Goal: Task Accomplishment & Management: Manage account settings

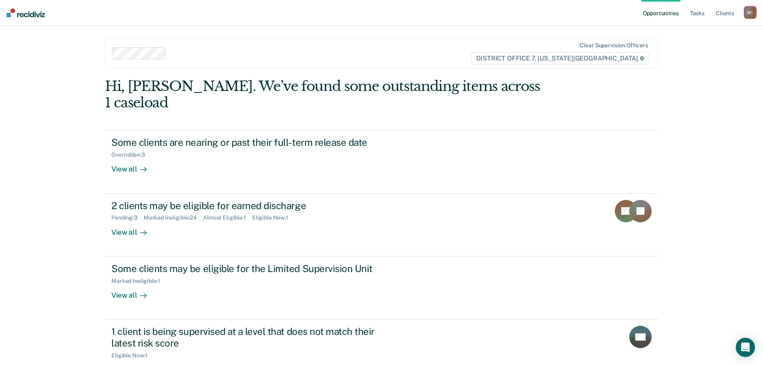
click at [707, 14] on ul "Opportunities Tasks Client s" at bounding box center [692, 13] width 102 height 26
click at [704, 14] on link "Tasks" at bounding box center [697, 13] width 18 height 26
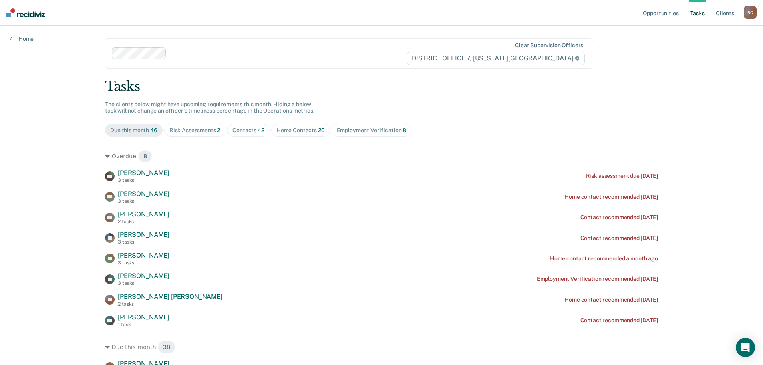
click at [195, 132] on div "Risk Assessments 2" at bounding box center [194, 130] width 51 height 7
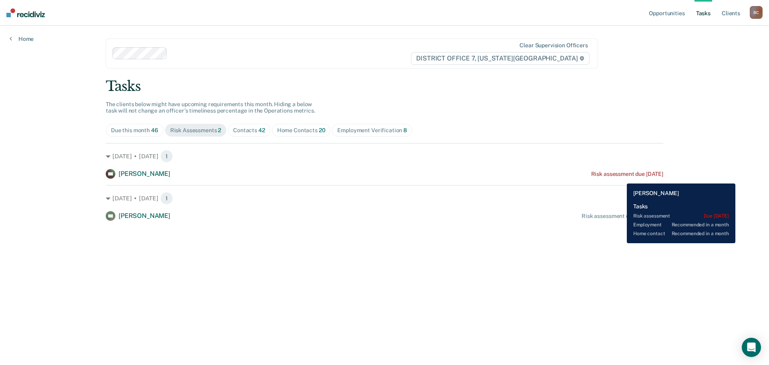
click at [620, 177] on div "CH [PERSON_NAME] Risk assessment due [DATE]" at bounding box center [384, 174] width 557 height 10
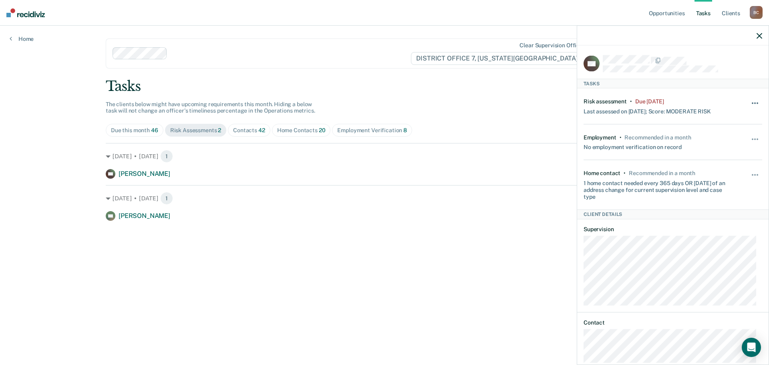
click at [748, 104] on button "button" at bounding box center [755, 107] width 14 height 13
click at [727, 157] on button "30 days" at bounding box center [733, 154] width 58 height 13
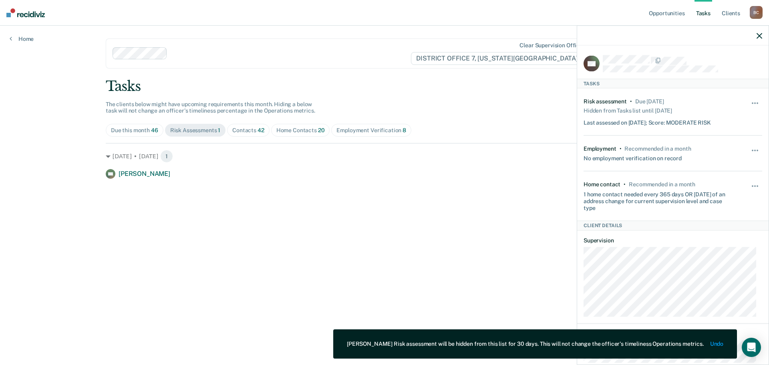
click at [516, 101] on div "Tasks The clients below might have upcoming requirements this month. Hiding a b…" at bounding box center [384, 128] width 557 height 100
drag, startPoint x: 533, startPoint y: 183, endPoint x: 580, endPoint y: 175, distance: 47.7
click at [533, 184] on main "Clear supervision officers DISTRICT OFFICE 7, [US_STATE] FALLS Tasks The client…" at bounding box center [384, 186] width 576 height 320
click at [758, 39] on div at bounding box center [672, 36] width 191 height 20
click at [760, 35] on icon "button" at bounding box center [759, 36] width 6 height 6
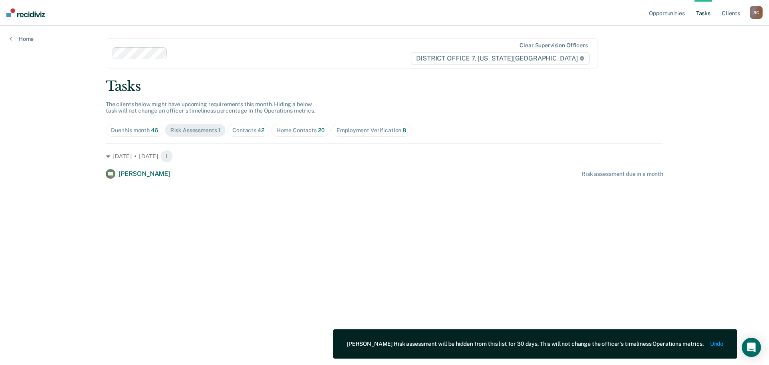
click at [257, 132] on span "42" at bounding box center [260, 130] width 7 height 6
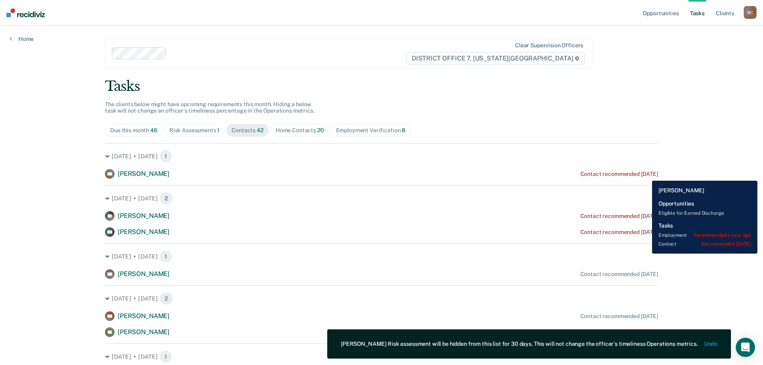
click at [646, 175] on div "Contact recommended [DATE]" at bounding box center [619, 174] width 78 height 7
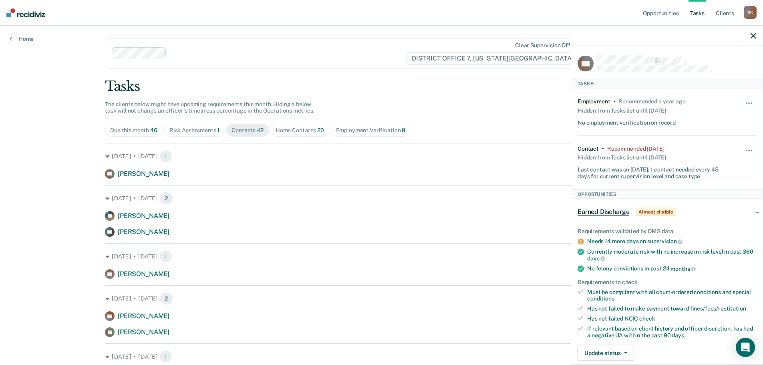
click at [743, 145] on div "Hide from tasks list for... 7 days 30 days 90 days" at bounding box center [749, 162] width 14 height 34
click at [743, 148] on button "button" at bounding box center [749, 154] width 14 height 13
click at [718, 189] on button "7 days" at bounding box center [727, 188] width 58 height 13
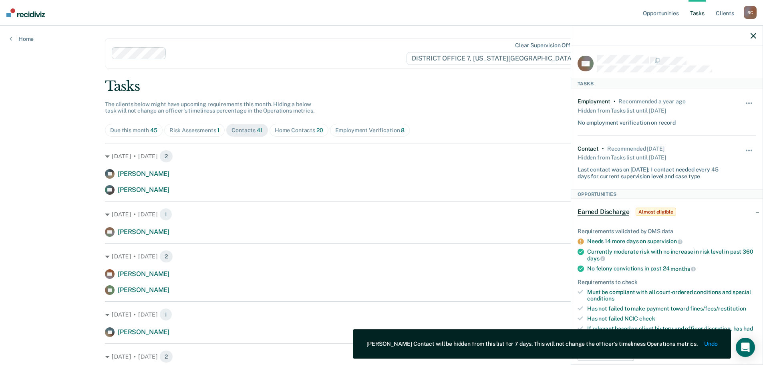
click at [753, 38] on icon "button" at bounding box center [753, 36] width 6 height 6
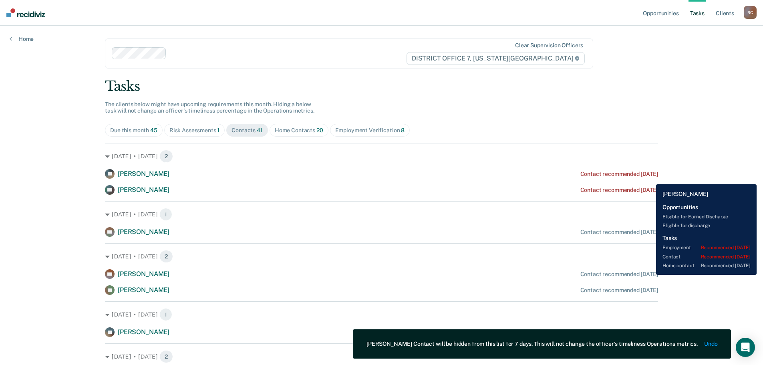
click at [650, 178] on div "AT [PERSON_NAME] Contact recommended [DATE]" at bounding box center [381, 174] width 553 height 10
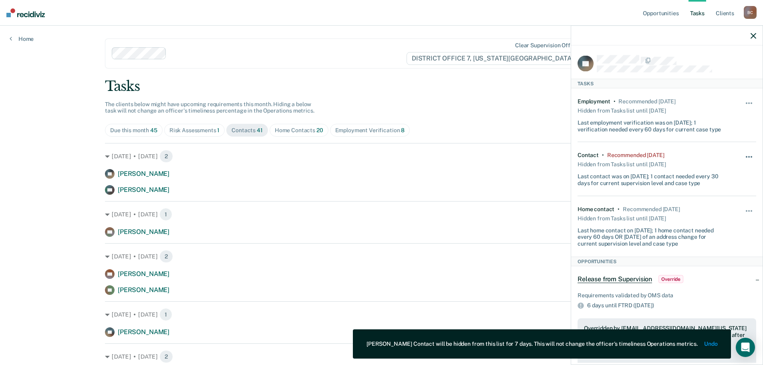
click at [742, 155] on button "button" at bounding box center [749, 161] width 14 height 13
click at [719, 211] on button "30 days" at bounding box center [727, 208] width 58 height 13
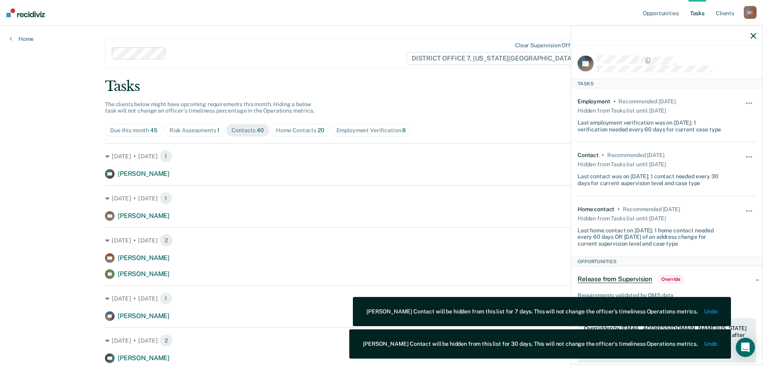
click at [751, 36] on icon "button" at bounding box center [753, 36] width 6 height 6
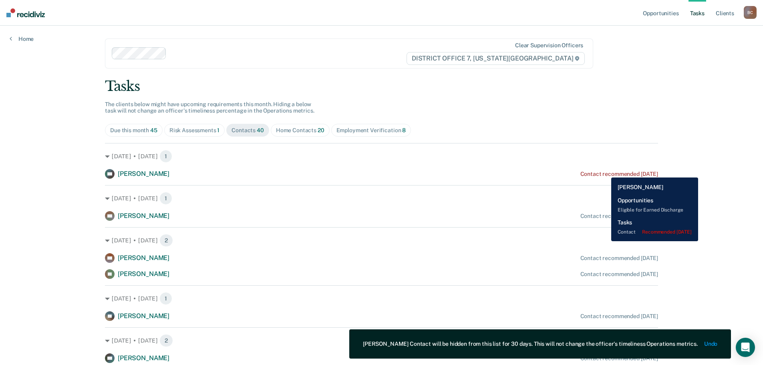
click at [605, 171] on div "Contact recommended [DATE]" at bounding box center [619, 174] width 78 height 7
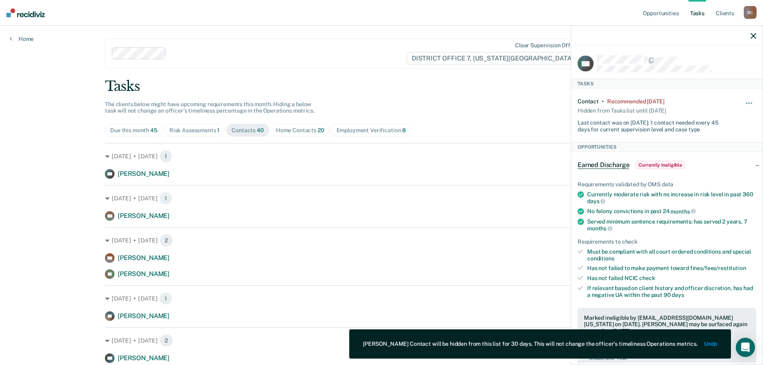
click at [751, 36] on icon "button" at bounding box center [753, 36] width 6 height 6
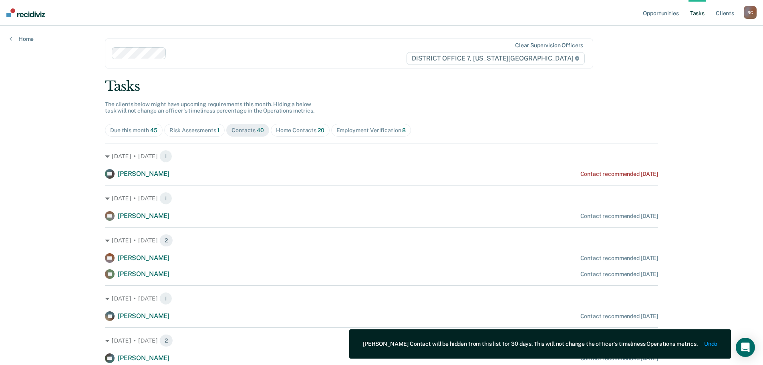
click at [307, 128] on div "Home Contacts 20" at bounding box center [300, 130] width 48 height 7
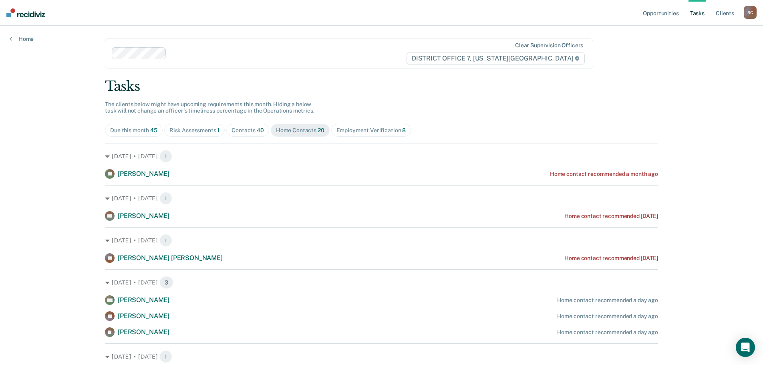
click at [245, 131] on div "Contacts 40" at bounding box center [247, 130] width 32 height 7
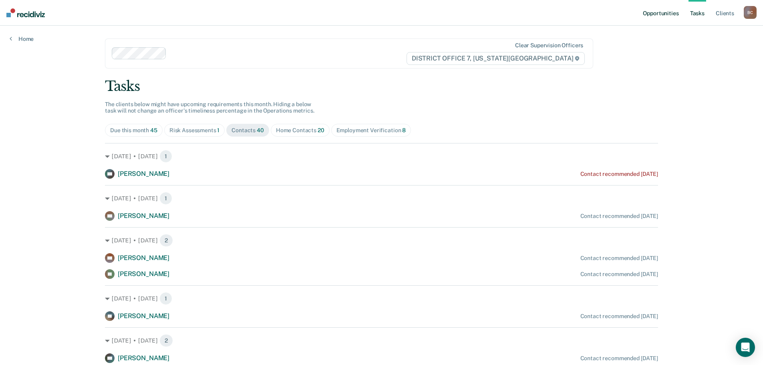
click at [657, 10] on link "Opportunities" at bounding box center [660, 13] width 39 height 26
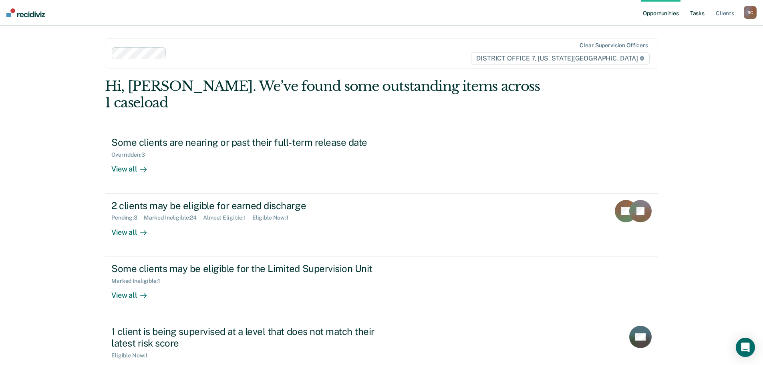
click at [690, 13] on link "Tasks" at bounding box center [697, 13] width 18 height 26
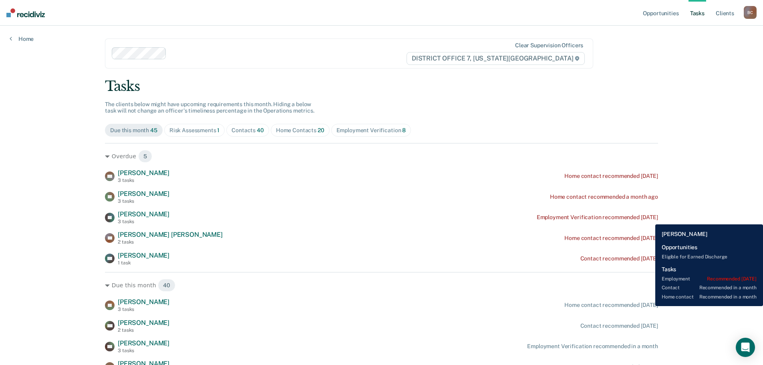
click at [649, 218] on div "Employment Verification recommended [DATE]" at bounding box center [596, 217] width 121 height 7
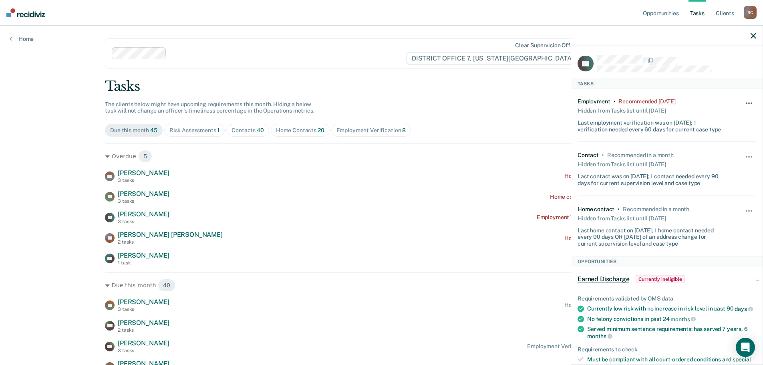
click at [743, 103] on button "button" at bounding box center [749, 107] width 14 height 13
click at [721, 141] on button "7 days" at bounding box center [727, 141] width 58 height 13
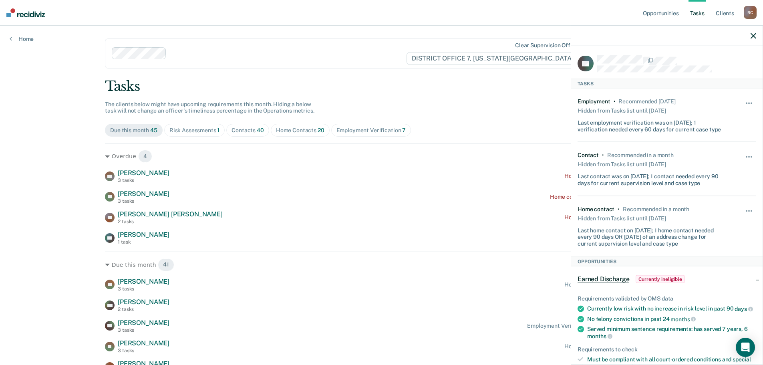
click at [754, 36] on icon "button" at bounding box center [753, 36] width 6 height 6
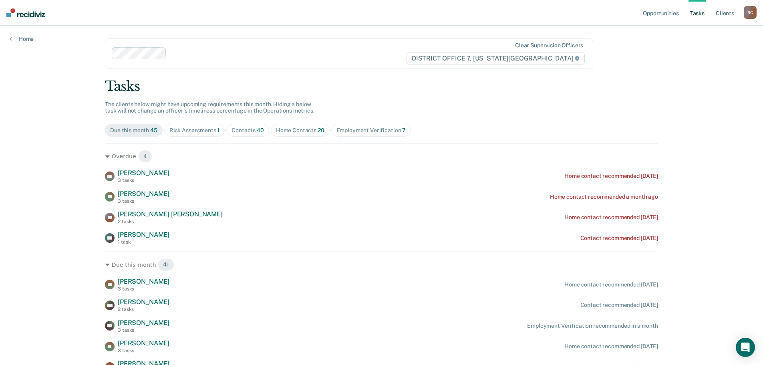
click at [242, 128] on div "Contacts 40" at bounding box center [247, 130] width 32 height 7
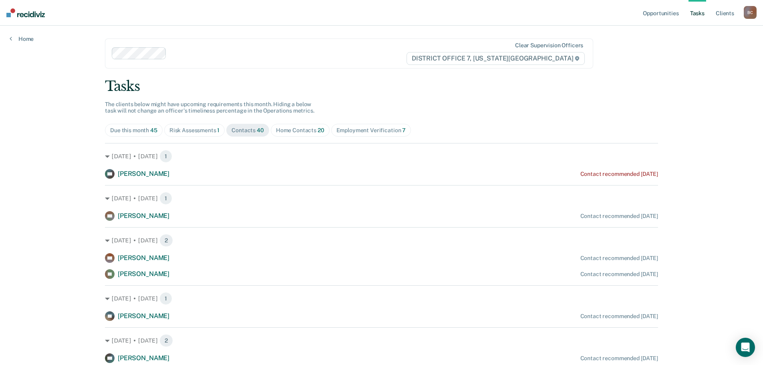
click at [197, 128] on div "Risk Assessments 1" at bounding box center [194, 130] width 50 height 7
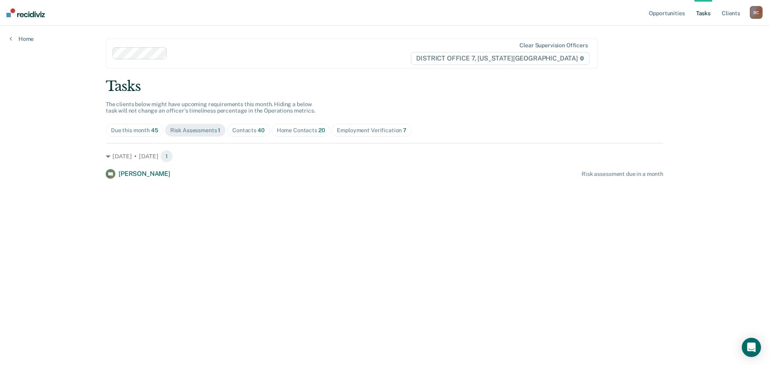
click at [253, 130] on div "Contacts 40" at bounding box center [248, 130] width 32 height 7
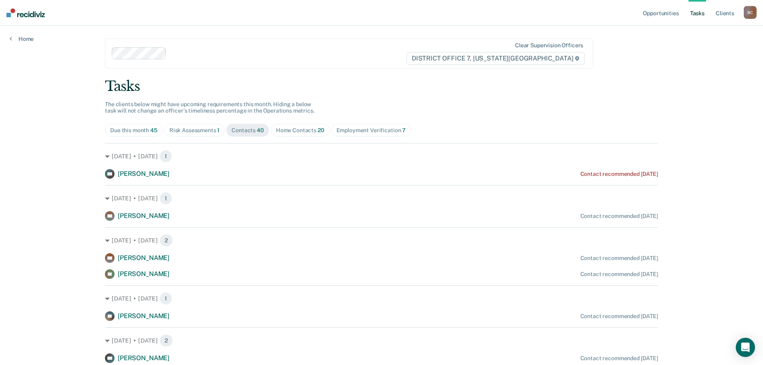
click at [283, 128] on div "Home Contacts 20" at bounding box center [300, 130] width 48 height 7
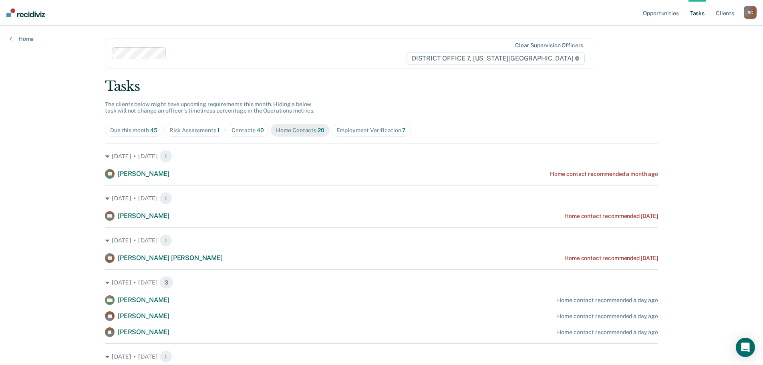
click at [360, 128] on div "Employment Verification 7" at bounding box center [371, 130] width 70 height 7
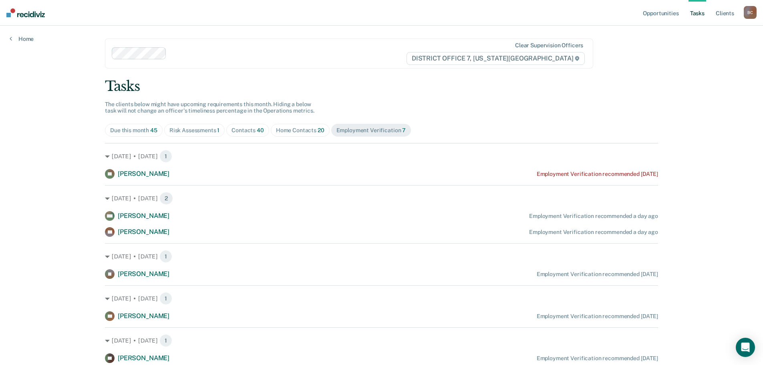
click at [305, 128] on div "Home Contacts 20" at bounding box center [300, 130] width 48 height 7
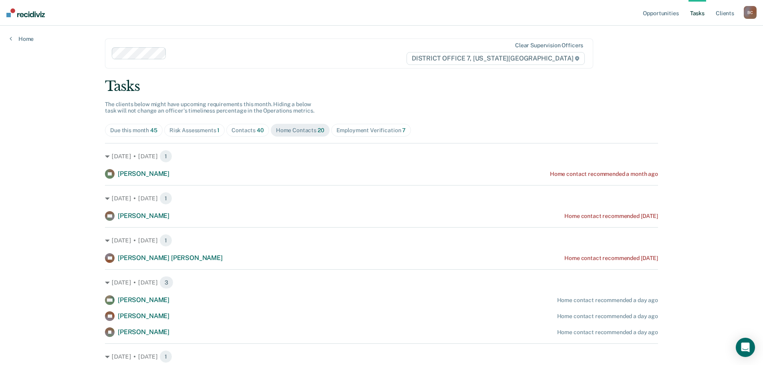
click at [240, 129] on div "Contacts 40" at bounding box center [247, 130] width 32 height 7
